Goal: Find specific page/section: Find specific page/section

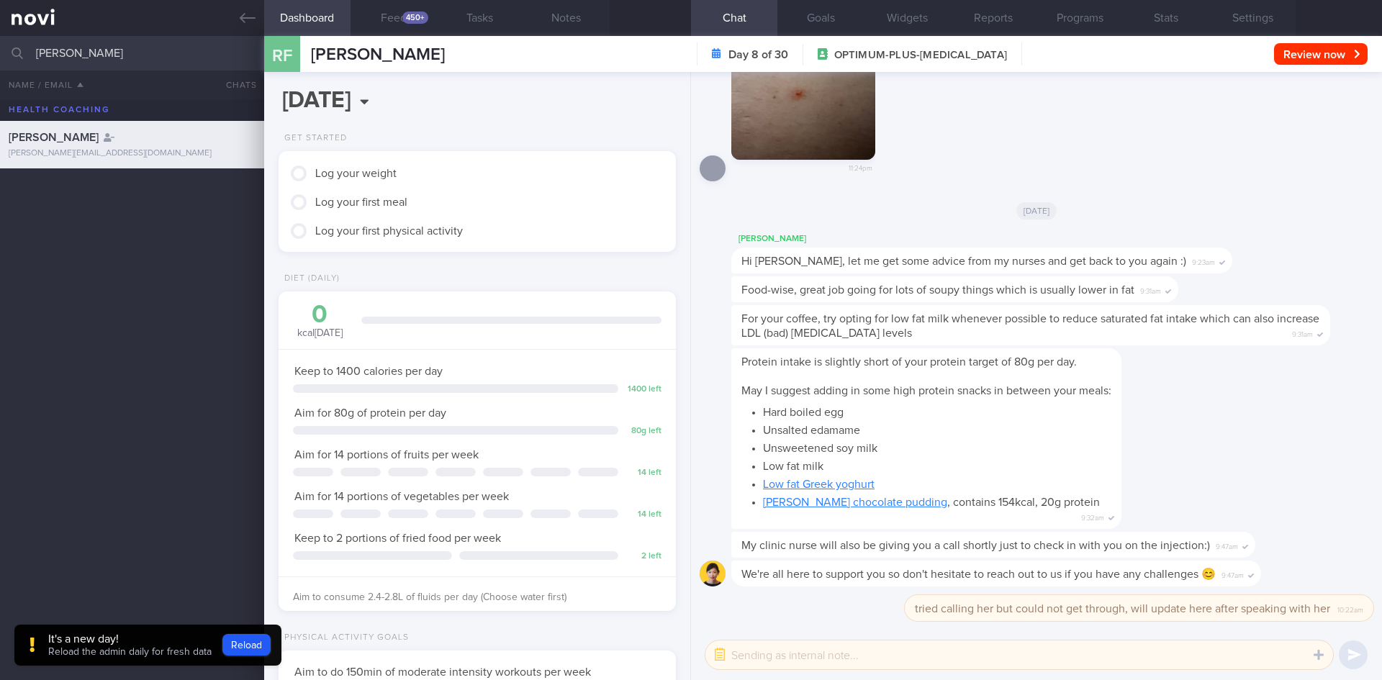
scroll to position [1, 0]
click at [0, 81] on html "You are offline! Some functionality will be unavailable Patients New Users Coac…" at bounding box center [691, 340] width 1382 height 680
click at [136, 276] on div "[PERSON_NAME] [PERSON_NAME][EMAIL_ADDRESS][DOMAIN_NAME] [PERSON_NAME] [PERSON_N…" at bounding box center [691, 389] width 1382 height 581
click at [120, 206] on div "[EMAIL_ADDRESS][DOMAIN_NAME]" at bounding box center [132, 208] width 247 height 11
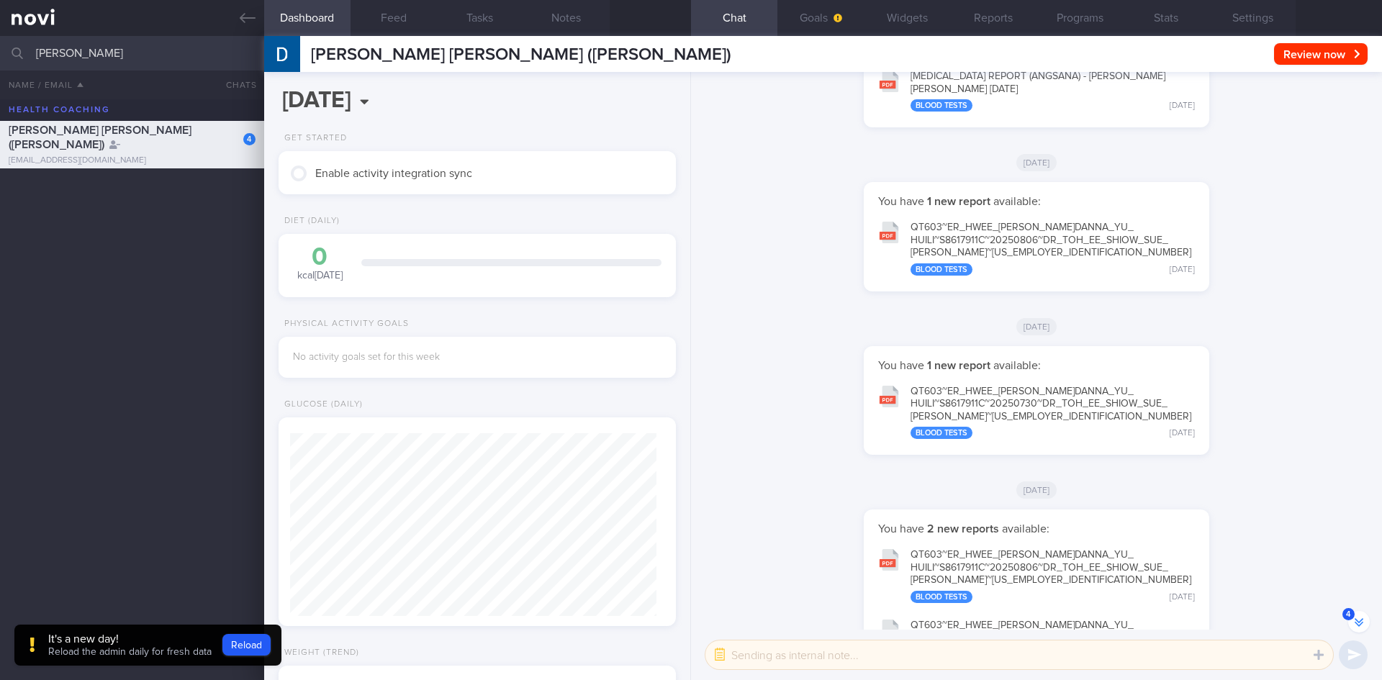
scroll to position [-55, 0]
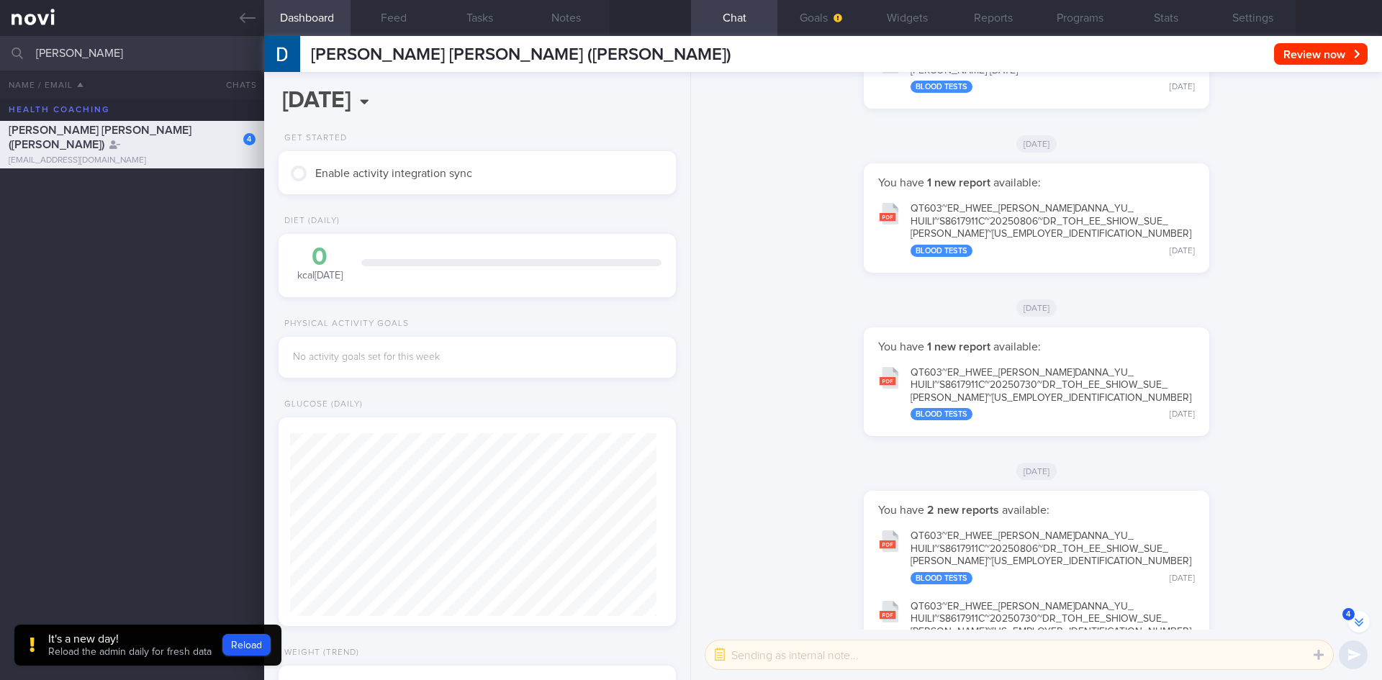
drag, startPoint x: 1341, startPoint y: 607, endPoint x: 1361, endPoint y: 617, distance: 21.9
click at [1344, 608] on div "You have 2 new reports available: QT603~ER_ HWEE_ [PERSON_NAME] YU_ HUILI~S8617…" at bounding box center [1036, 588] width 674 height 194
click at [1361, 617] on button "4" at bounding box center [1359, 622] width 22 height 22
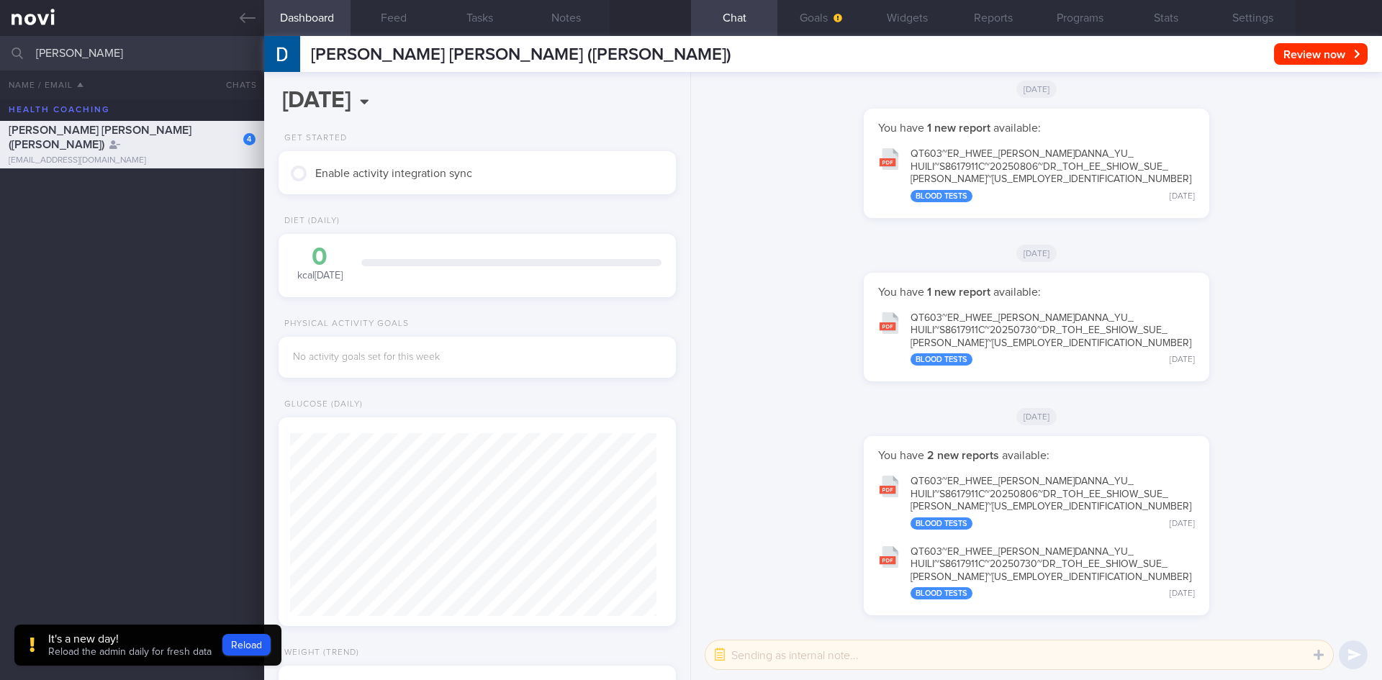
drag, startPoint x: 182, startPoint y: 61, endPoint x: 0, endPoint y: 61, distance: 182.1
click at [0, 61] on input "[PERSON_NAME]" at bounding box center [691, 53] width 1382 height 35
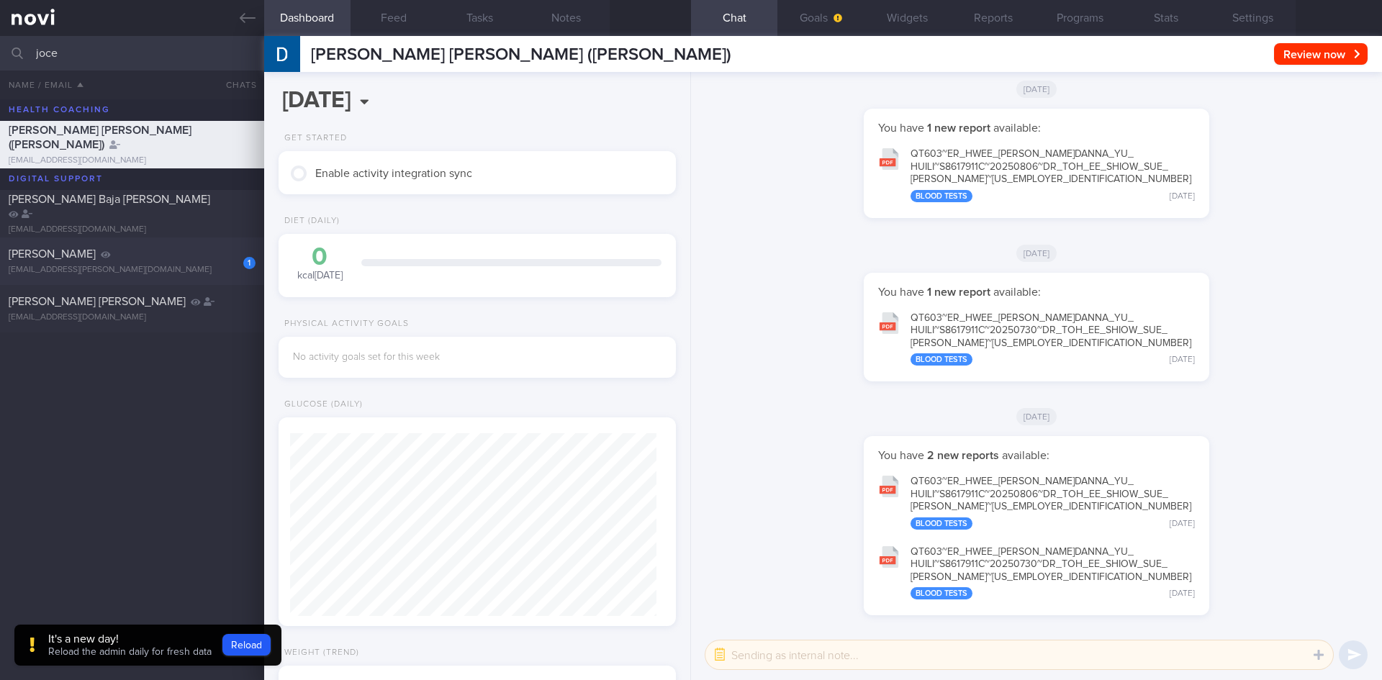
type input "joce"
click at [225, 254] on div "1" at bounding box center [240, 258] width 32 height 22
type input "2023"
select select "5"
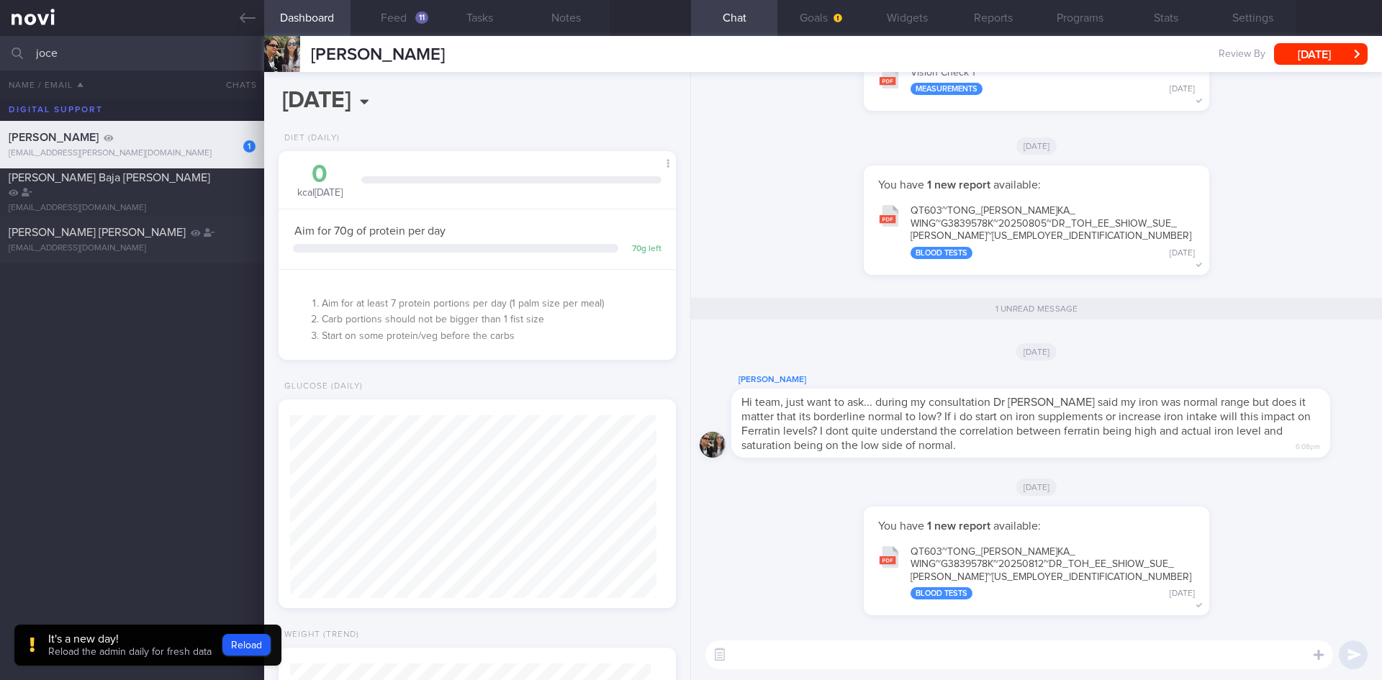
scroll to position [183, 367]
click at [764, 376] on div "[PERSON_NAME]" at bounding box center [1052, 379] width 642 height 17
drag, startPoint x: 1244, startPoint y: 40, endPoint x: 1249, endPoint y: 19, distance: 21.6
click at [1246, 36] on div "Dashboard Feed 11 Tasks Notes Chat 1 Goals Widgets Reports Programs Stats Setti…" at bounding box center [823, 358] width 1118 height 644
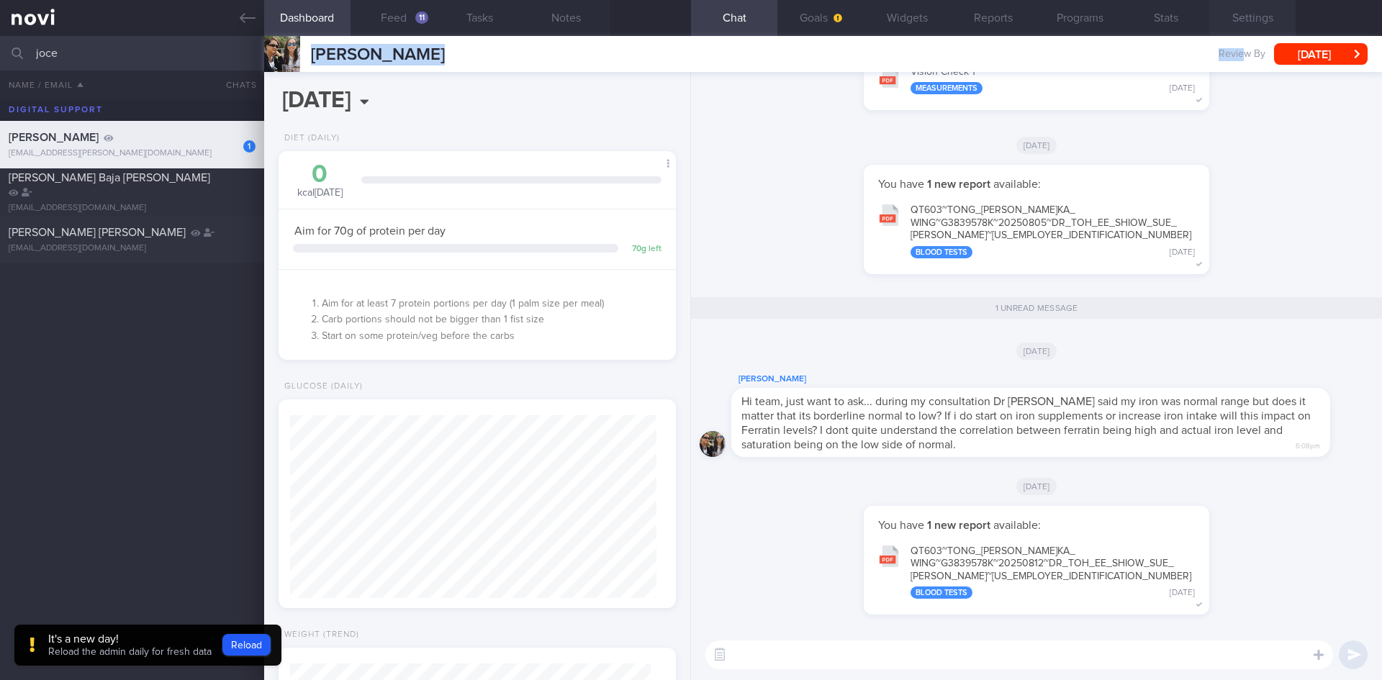
click at [1249, 19] on button "Settings" at bounding box center [1252, 18] width 86 height 36
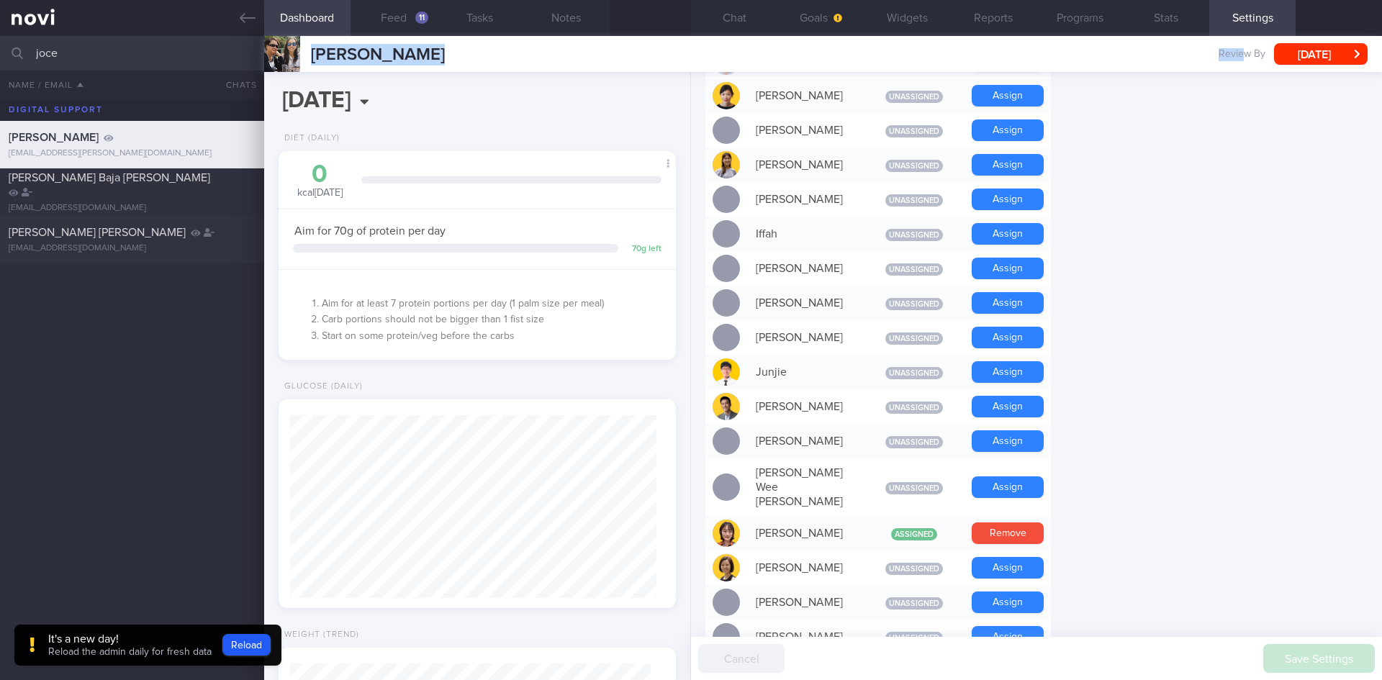
scroll to position [387, 0]
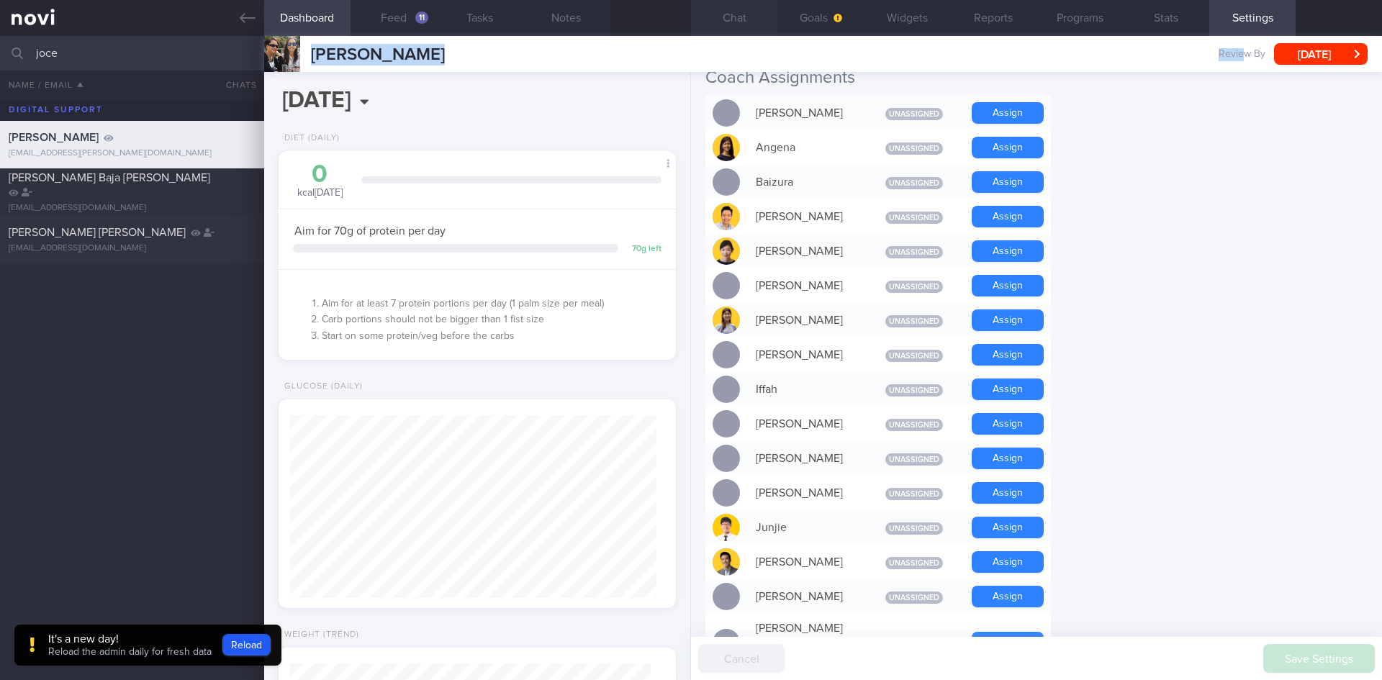
click at [712, 27] on button "Chat" at bounding box center [734, 18] width 86 height 36
